Goal: Task Accomplishment & Management: Complete application form

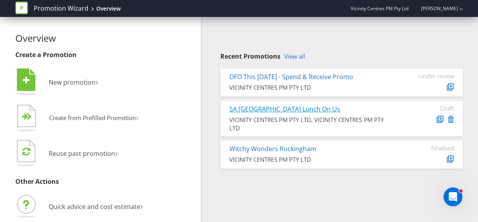
click at [300, 107] on link "SA [GEOGRAPHIC_DATA] Lunch On Us" at bounding box center [284, 108] width 111 height 9
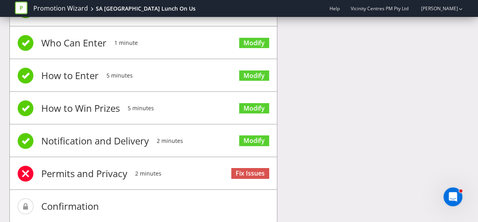
scroll to position [93, 0]
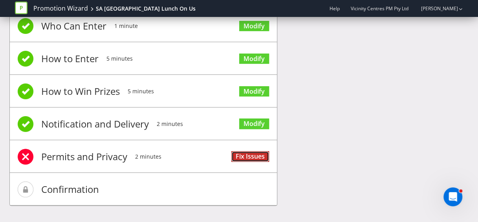
click at [251, 157] on link "Fix Issues" at bounding box center [250, 156] width 38 height 11
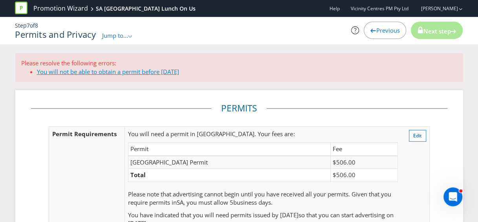
click at [139, 73] on link "You will not be able to obtain a permit before [DATE]" at bounding box center [108, 72] width 142 height 8
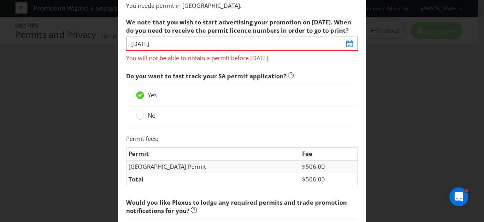
scroll to position [22, 0]
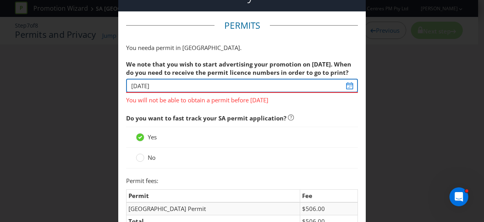
click at [348, 86] on input "[DATE]" at bounding box center [242, 86] width 232 height 14
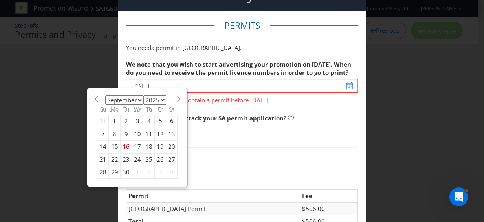
click at [176, 96] on span at bounding box center [179, 99] width 6 height 6
click at [95, 96] on span at bounding box center [96, 99] width 6 height 6
click at [93, 96] on span at bounding box center [96, 99] width 6 height 6
select select "7"
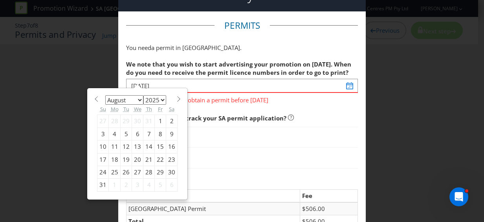
click at [214, 117] on span "Do you want to fast track your SA permit application?" at bounding box center [206, 118] width 160 height 8
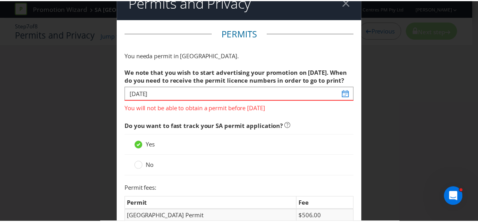
scroll to position [0, 0]
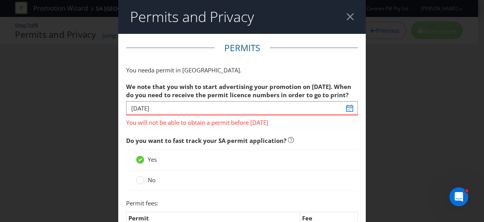
click at [347, 13] on div at bounding box center [349, 16] width 7 height 7
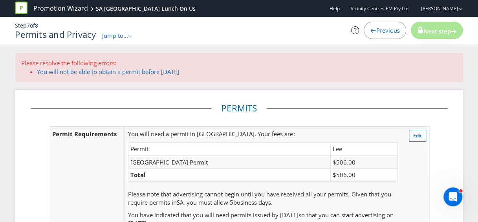
click at [133, 33] on div ".st0{fill-rule:evenodd;clip-rule:evenodd;}" at bounding box center [130, 35] width 5 height 8
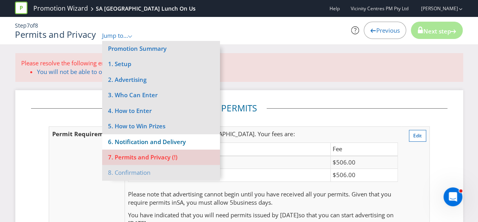
click at [154, 138] on li "6. Notification and Delivery" at bounding box center [161, 141] width 118 height 15
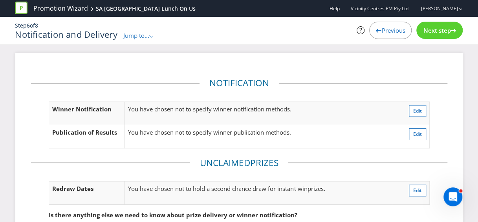
click at [149, 34] on span "Jump to..." at bounding box center [136, 35] width 26 height 8
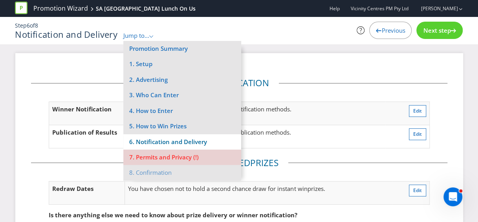
click at [174, 142] on li "6. Notification and Delivery" at bounding box center [182, 141] width 118 height 15
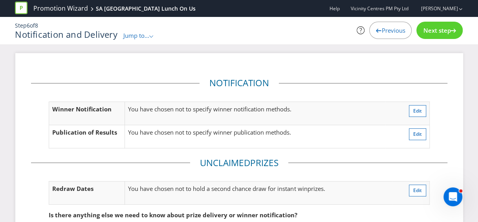
click at [144, 33] on span "Jump to..." at bounding box center [136, 35] width 26 height 8
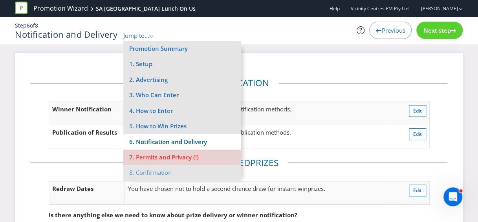
click at [178, 142] on li "6. Notification and Delivery" at bounding box center [182, 141] width 118 height 15
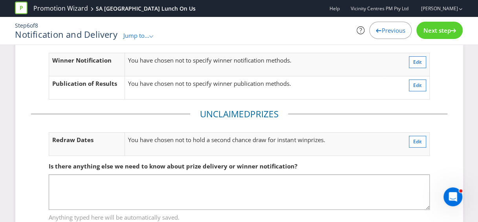
scroll to position [37, 0]
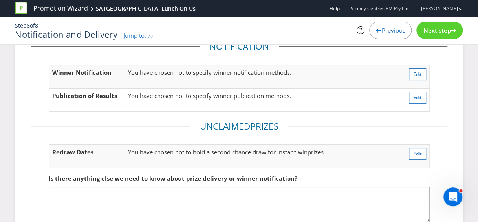
click at [395, 37] on div "Previous" at bounding box center [390, 30] width 42 height 17
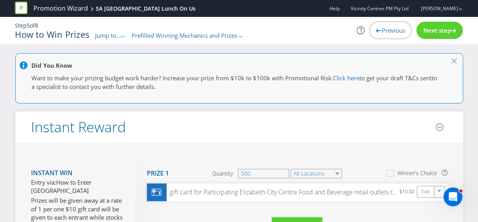
click at [454, 60] on icon at bounding box center [454, 61] width 5 height 5
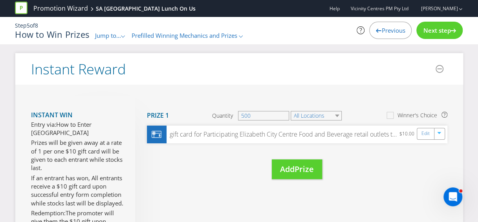
click at [445, 31] on span "Next step" at bounding box center [436, 30] width 27 height 8
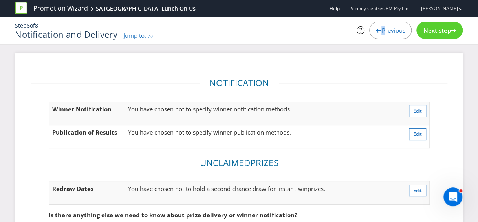
click at [381, 31] on span "Previous" at bounding box center [393, 30] width 24 height 8
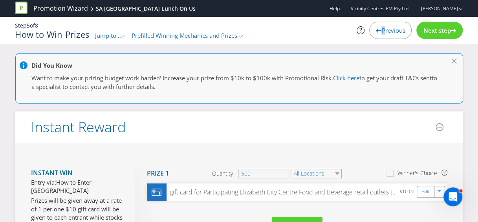
click at [381, 31] on span "Previous" at bounding box center [393, 30] width 24 height 8
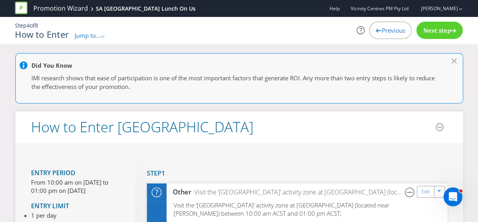
click at [377, 34] on div "Previous" at bounding box center [390, 30] width 42 height 17
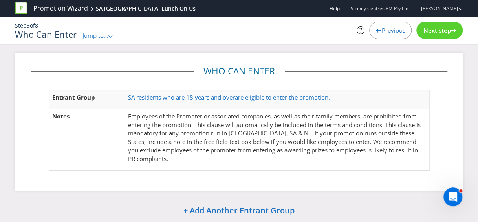
click at [394, 31] on span "Previous" at bounding box center [393, 30] width 24 height 8
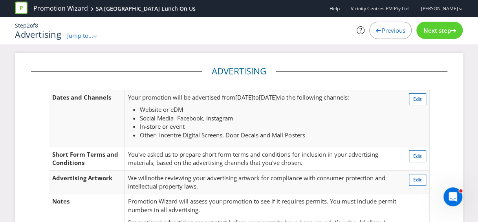
click at [433, 26] on div "Next step" at bounding box center [439, 30] width 46 height 17
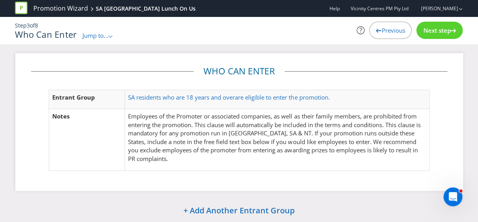
click at [432, 26] on div "Next step" at bounding box center [439, 30] width 46 height 17
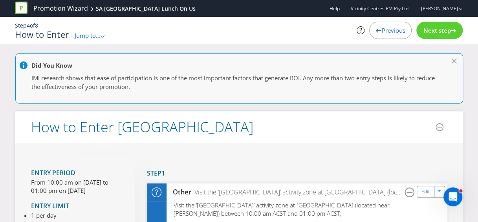
click at [431, 27] on span "Next step" at bounding box center [436, 30] width 27 height 8
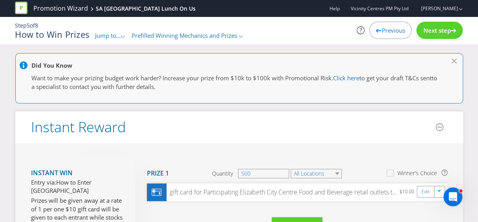
click at [431, 27] on span "Next step" at bounding box center [436, 30] width 27 height 8
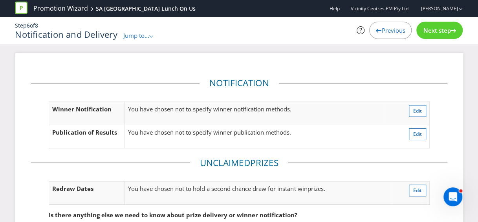
click at [431, 27] on span "Next step" at bounding box center [436, 30] width 27 height 8
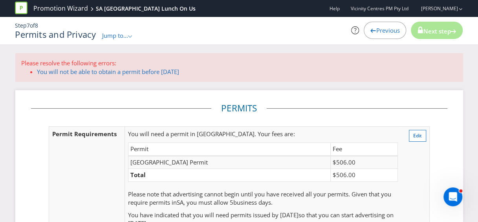
click at [384, 33] on span "Previous" at bounding box center [388, 30] width 24 height 8
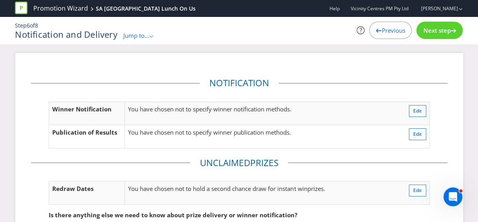
click at [384, 33] on span "Previous" at bounding box center [393, 30] width 24 height 8
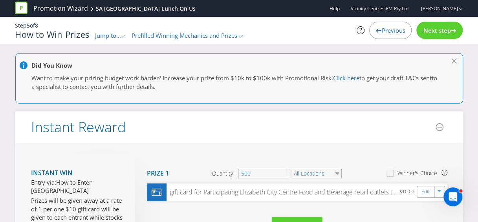
click at [384, 33] on span "Previous" at bounding box center [393, 30] width 24 height 8
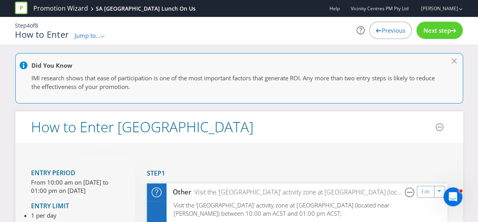
click at [384, 33] on span "Previous" at bounding box center [393, 30] width 24 height 8
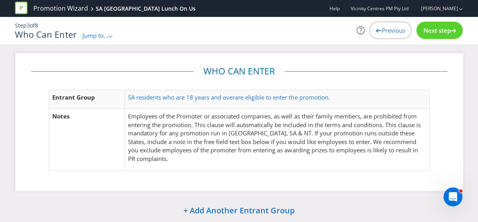
click at [384, 33] on span "Previous" at bounding box center [393, 30] width 24 height 8
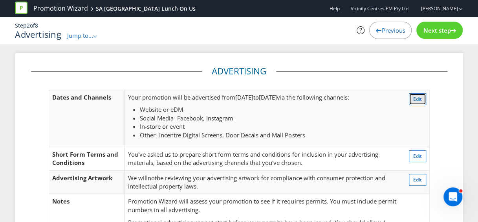
click at [418, 96] on span "Edit" at bounding box center [417, 98] width 9 height 7
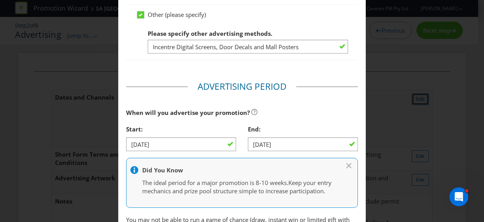
scroll to position [316, 0]
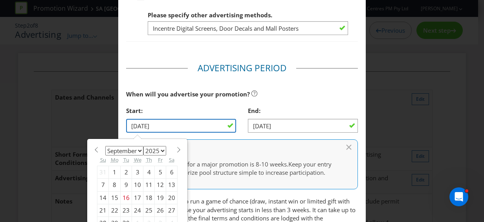
click at [213, 123] on input "[DATE]" at bounding box center [181, 126] width 110 height 14
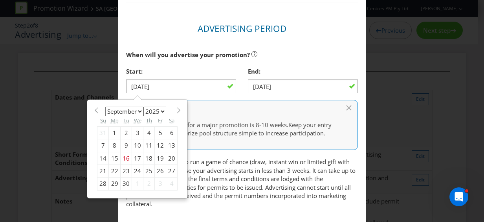
click at [113, 169] on div "22" at bounding box center [115, 171] width 12 height 13
type input "[DATE]"
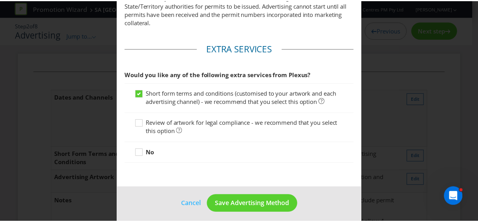
scroll to position [548, 0]
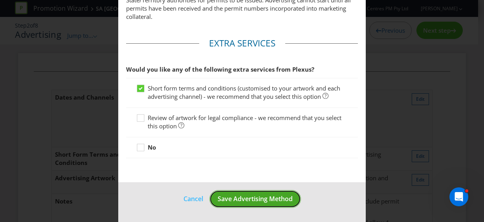
click at [260, 197] on span "Save Advertising Method" at bounding box center [255, 198] width 75 height 9
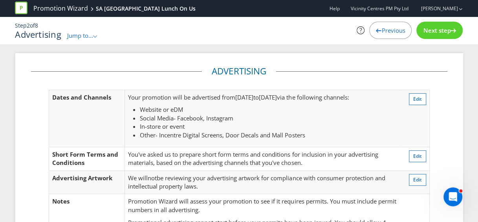
click at [434, 36] on div "Next step" at bounding box center [439, 30] width 46 height 17
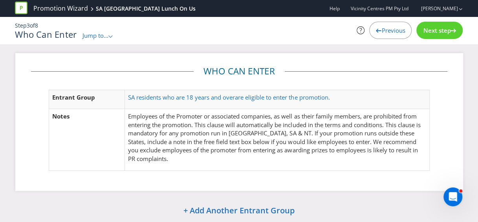
click at [434, 36] on div "Next step" at bounding box center [439, 30] width 46 height 17
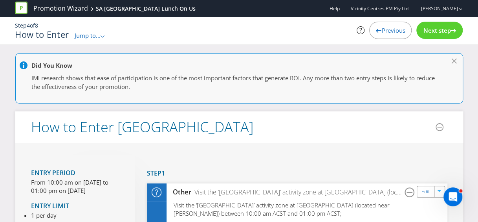
click at [434, 36] on div "Next step" at bounding box center [439, 30] width 46 height 17
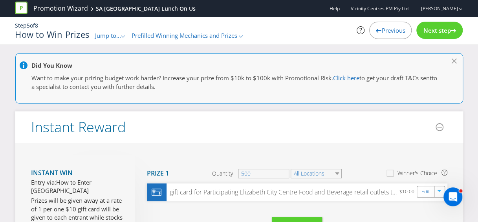
click at [434, 36] on div "Next step" at bounding box center [439, 30] width 46 height 17
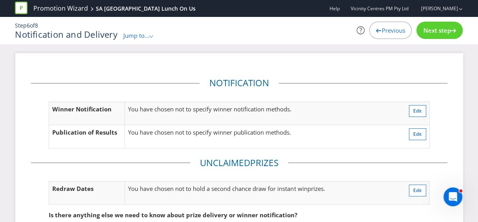
click at [439, 30] on span "Next step" at bounding box center [436, 30] width 27 height 8
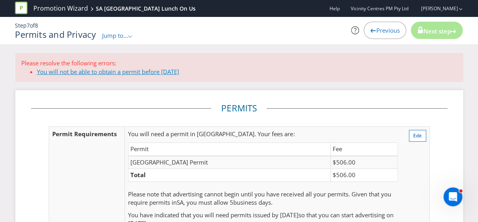
click at [144, 72] on link "You will not be able to obtain a permit before [DATE]" at bounding box center [108, 72] width 142 height 8
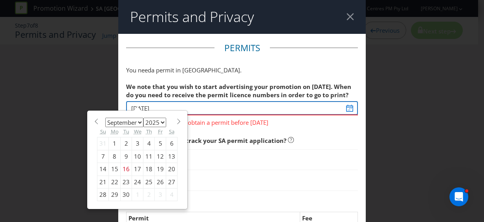
click at [347, 109] on input "[DATE]" at bounding box center [242, 108] width 232 height 14
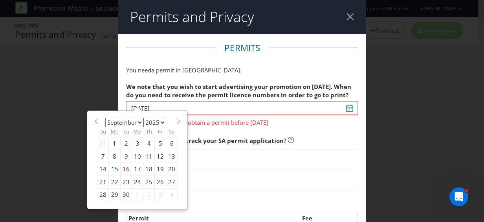
click at [155, 167] on div "19" at bounding box center [160, 169] width 11 height 13
type input "[DATE]"
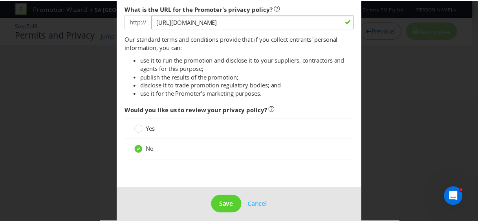
scroll to position [710, 0]
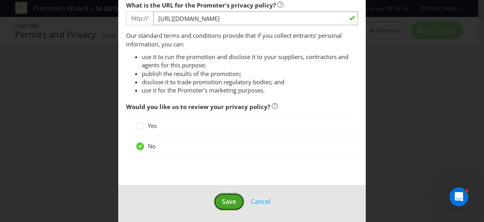
click at [229, 193] on button "Save" at bounding box center [229, 201] width 31 height 18
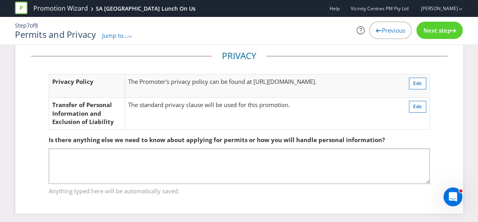
scroll to position [223, 0]
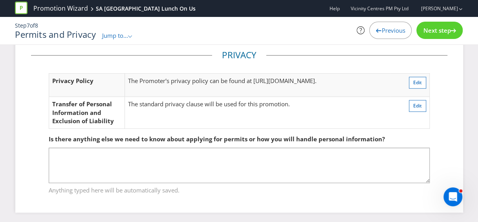
click at [439, 32] on span "Next step" at bounding box center [436, 30] width 27 height 8
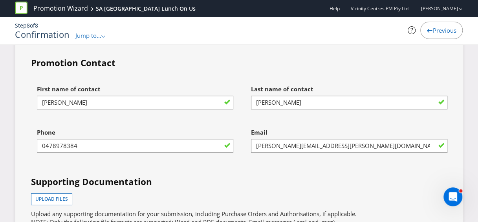
scroll to position [2910, 0]
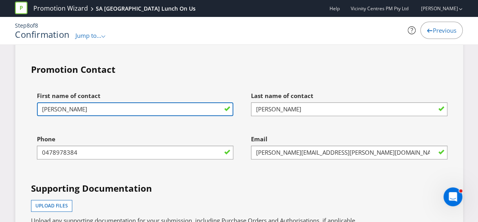
drag, startPoint x: 75, startPoint y: 103, endPoint x: 19, endPoint y: 107, distance: 55.9
type input "[PERSON_NAME]"
drag, startPoint x: 78, startPoint y: 105, endPoint x: 43, endPoint y: 105, distance: 34.6
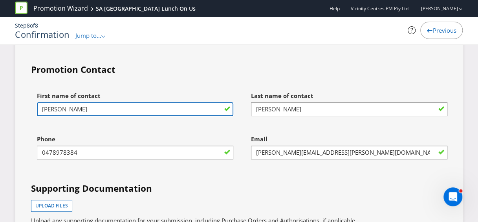
click at [43, 105] on input "[PERSON_NAME]" at bounding box center [135, 109] width 196 height 14
type input "[PERSON_NAME]"
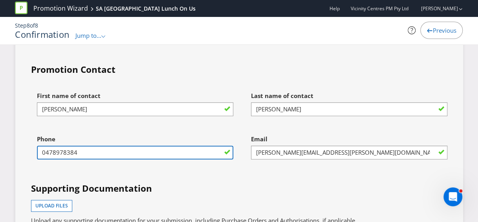
drag, startPoint x: 79, startPoint y: 145, endPoint x: 34, endPoint y: 145, distance: 44.8
click at [34, 145] on div "Phone [PHONE_NUMBER]" at bounding box center [132, 152] width 214 height 43
type input "9"
type input "0427 333 412"
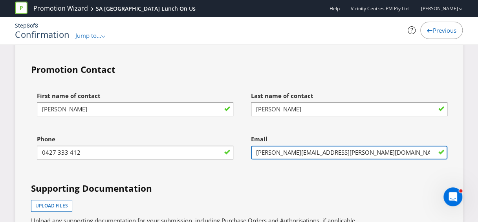
drag, startPoint x: 289, startPoint y: 148, endPoint x: 251, endPoint y: 150, distance: 37.4
click at [251, 150] on input "[PERSON_NAME][EMAIL_ADDRESS][PERSON_NAME][DOMAIN_NAME]" at bounding box center [349, 152] width 196 height 14
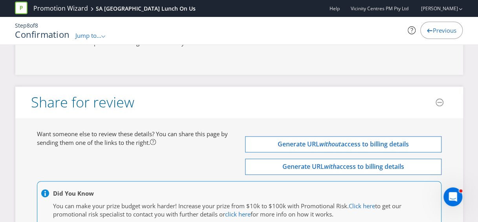
scroll to position [3264, 0]
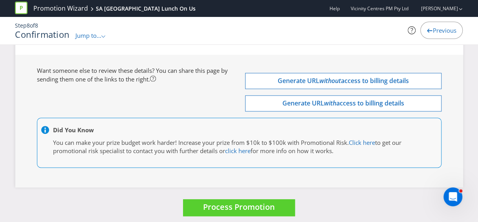
type input "[PERSON_NAME][EMAIL_ADDRESS][PERSON_NAME][DOMAIN_NAME]"
